Goal: Transaction & Acquisition: Purchase product/service

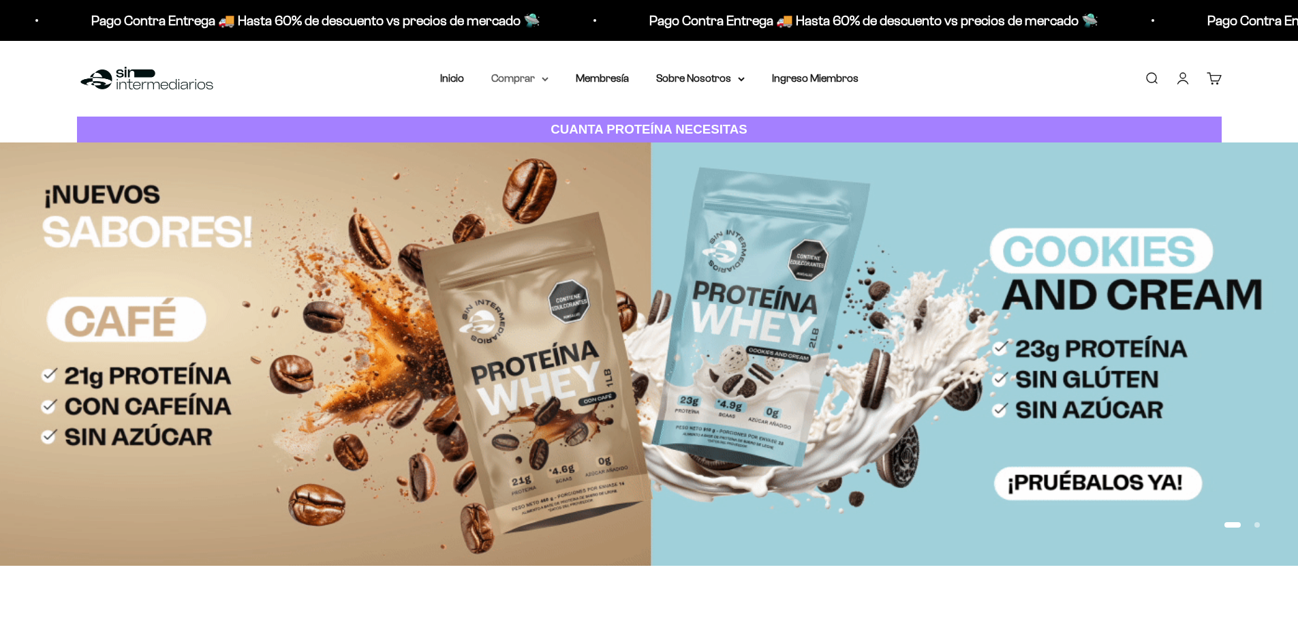
click at [543, 75] on summary "Comprar" at bounding box center [519, 79] width 57 height 18
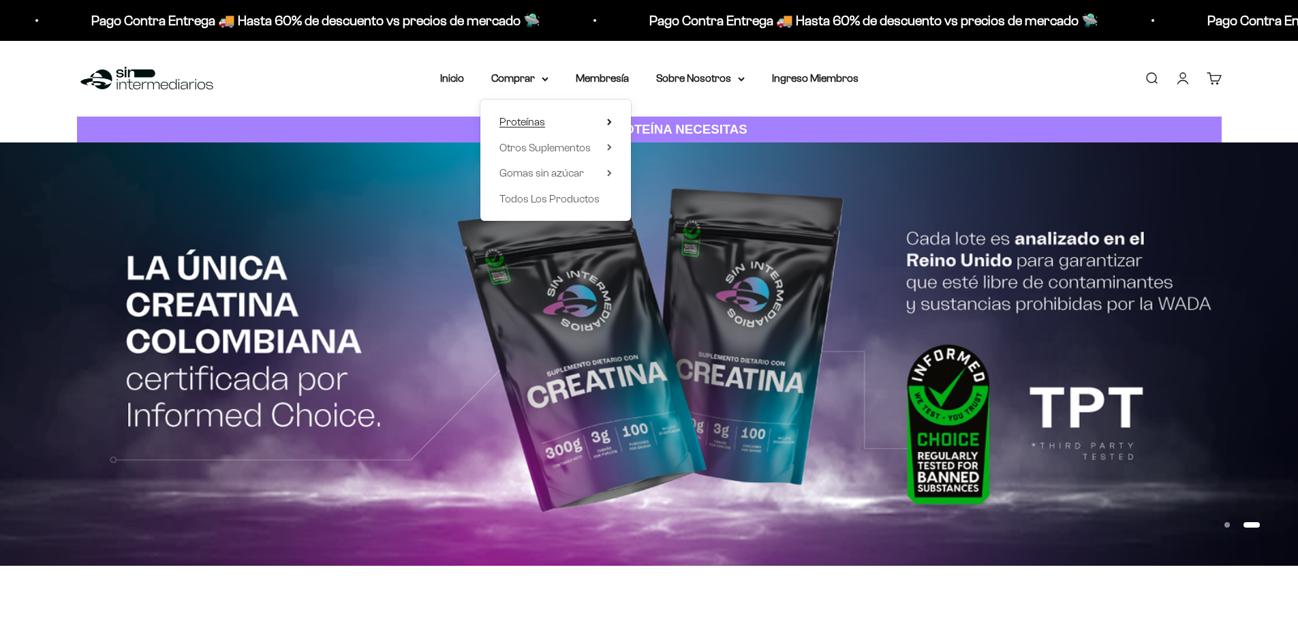
click at [536, 123] on span "Proteínas" at bounding box center [523, 122] width 46 height 12
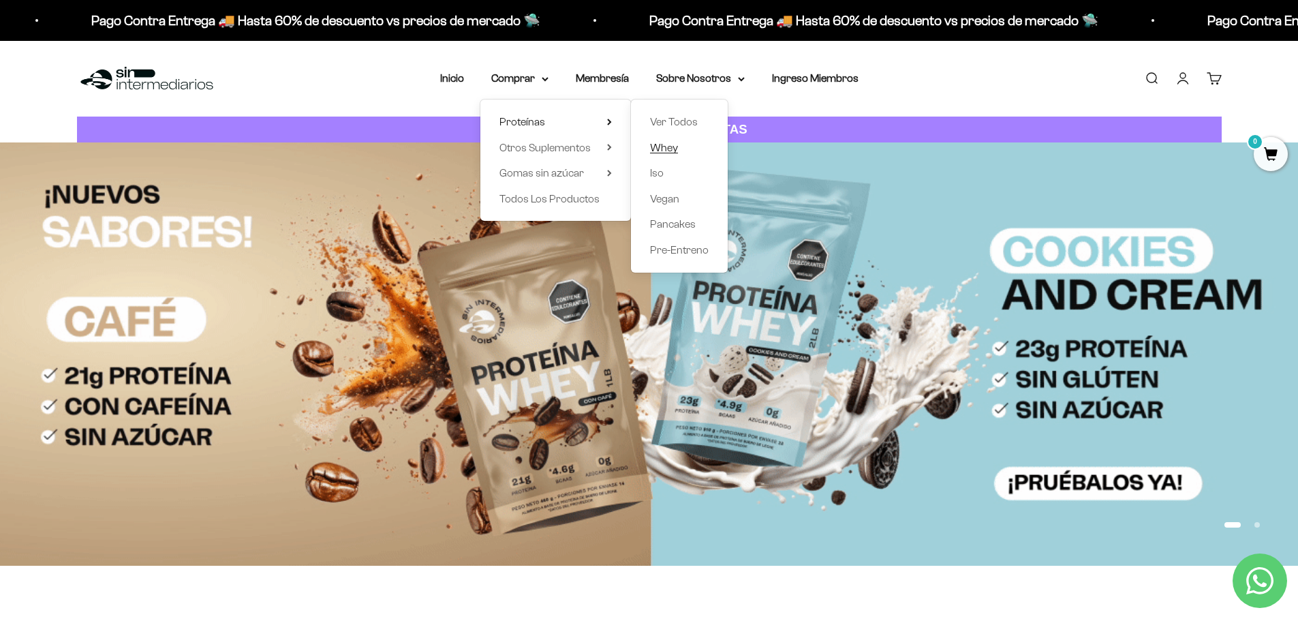
click at [669, 149] on span "Whey" at bounding box center [664, 148] width 28 height 12
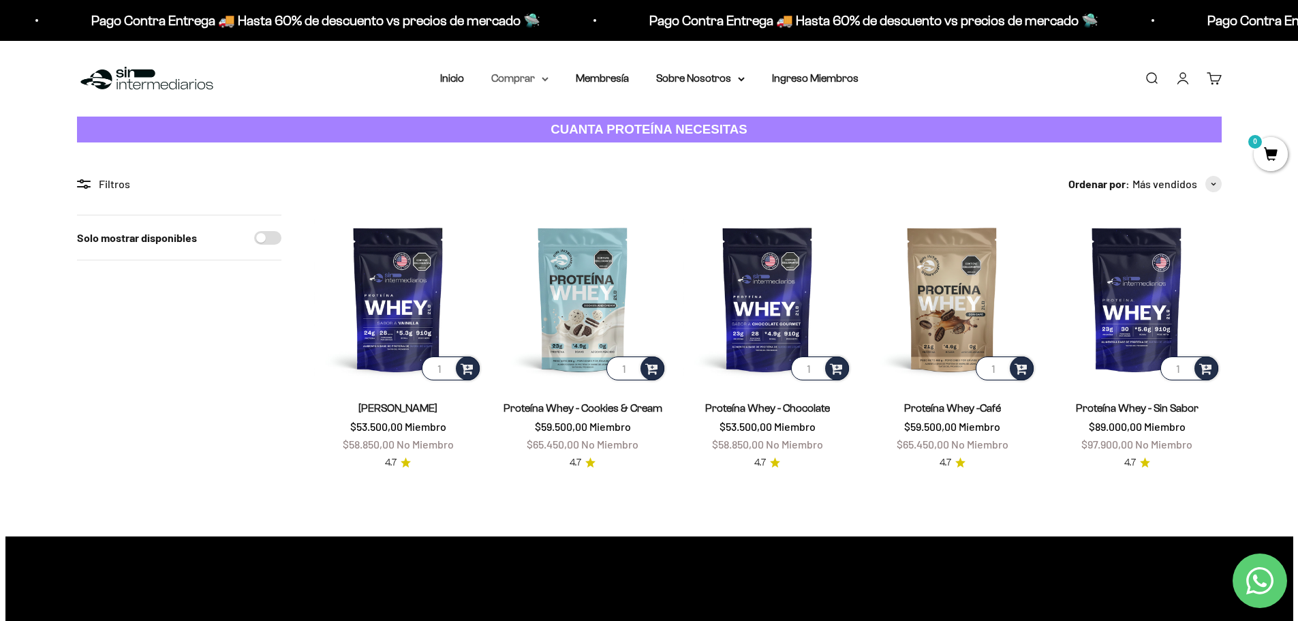
click at [544, 78] on icon at bounding box center [545, 79] width 5 height 3
click at [591, 124] on summary "Proteínas" at bounding box center [556, 122] width 112 height 18
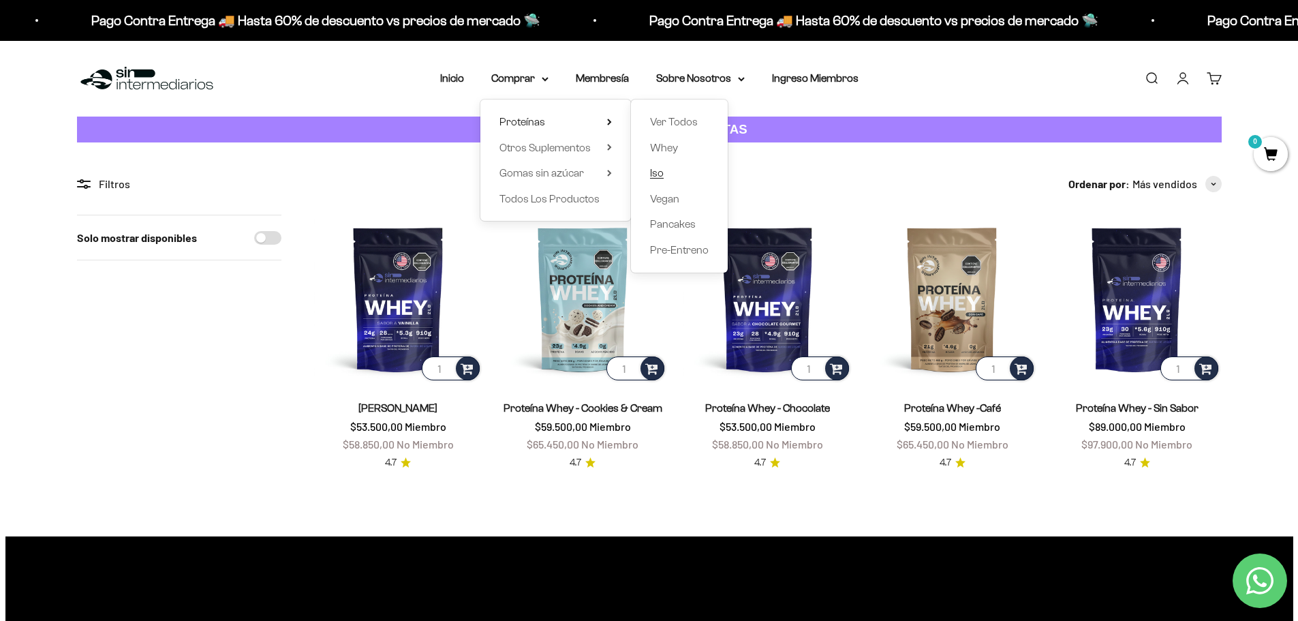
click at [662, 170] on span "Iso" at bounding box center [657, 173] width 14 height 12
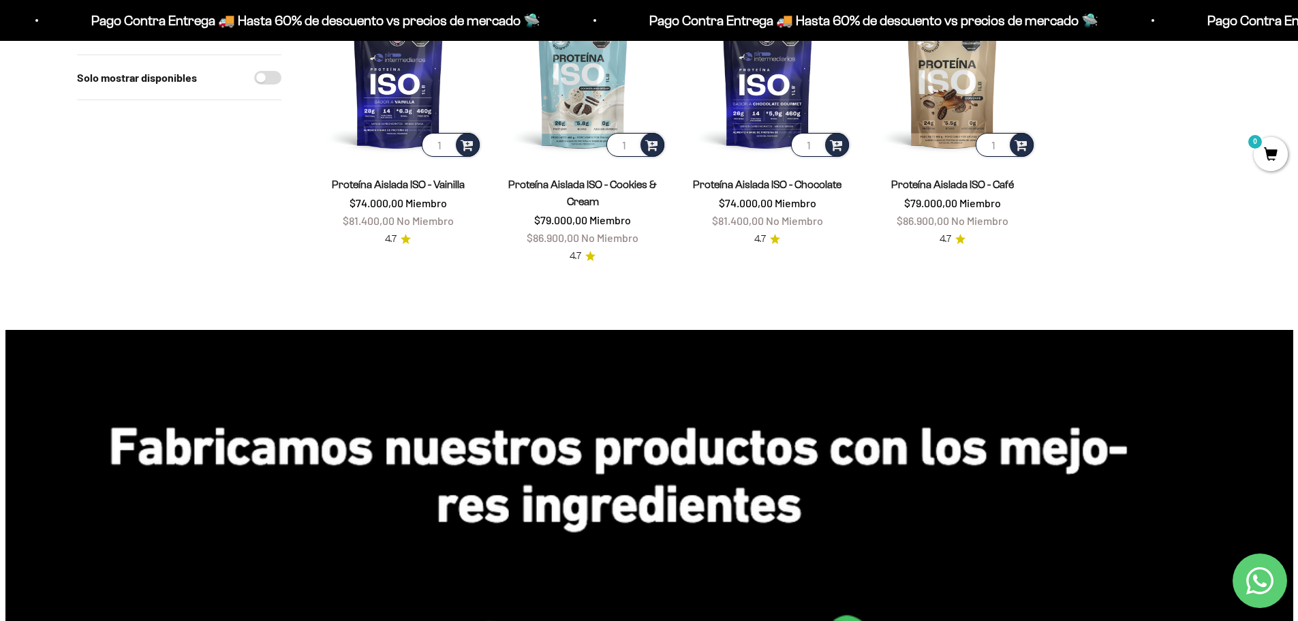
scroll to position [204, 0]
